Goal: Navigation & Orientation: Find specific page/section

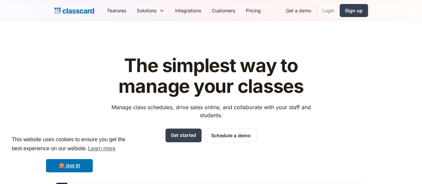
click at [340, 10] on link "Login" at bounding box center [328, 10] width 23 height 15
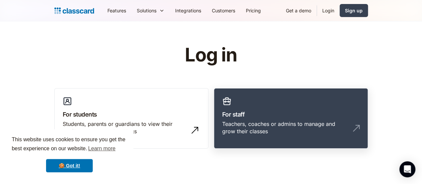
click at [285, 118] on h3 "For staff" at bounding box center [291, 114] width 138 height 9
